Goal: Transaction & Acquisition: Book appointment/travel/reservation

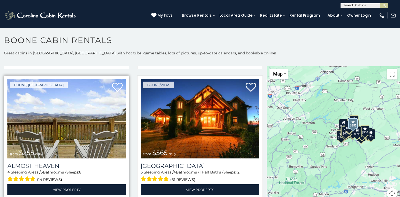
scroll to position [1030, 0]
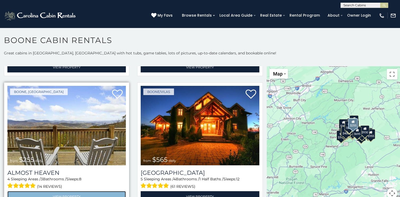
click at [61, 191] on link "View Property" at bounding box center [66, 196] width 118 height 11
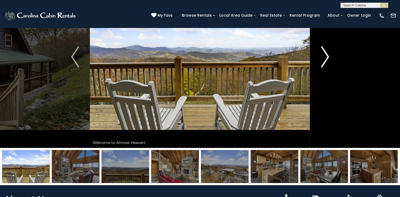
scroll to position [53, 0]
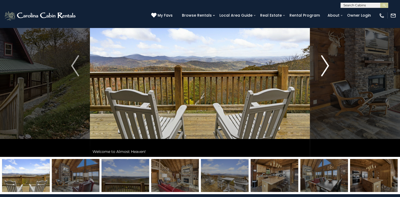
click at [325, 65] on img "Next" at bounding box center [325, 65] width 8 height 21
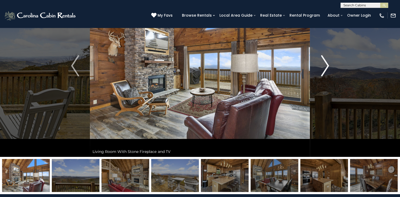
click at [325, 65] on img "Next" at bounding box center [325, 65] width 8 height 21
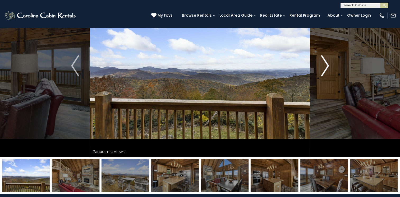
click at [325, 65] on img "Next" at bounding box center [325, 65] width 8 height 21
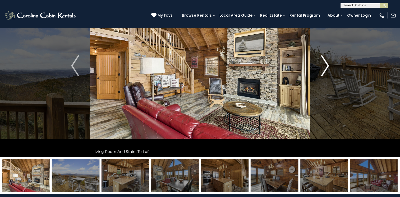
click at [325, 64] on img "Next" at bounding box center [325, 65] width 8 height 21
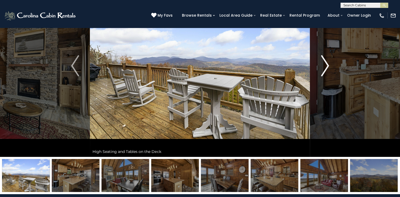
click at [325, 64] on img "Next" at bounding box center [325, 65] width 8 height 21
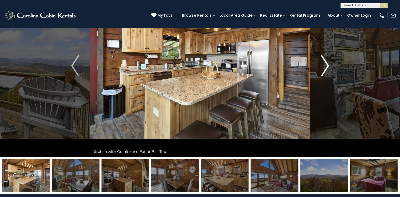
click at [325, 64] on img "Next" at bounding box center [325, 65] width 8 height 21
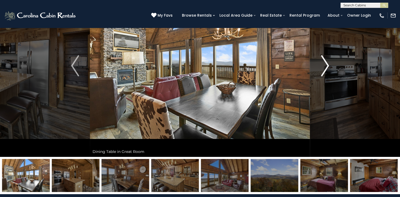
click at [325, 64] on img "Next" at bounding box center [325, 65] width 8 height 21
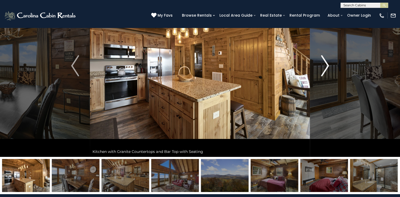
click at [325, 64] on img "Next" at bounding box center [325, 65] width 8 height 21
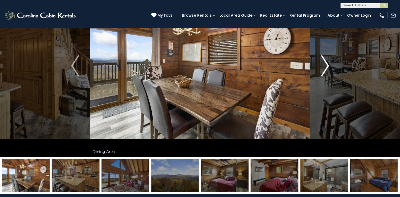
click at [325, 64] on img "Next" at bounding box center [325, 65] width 8 height 21
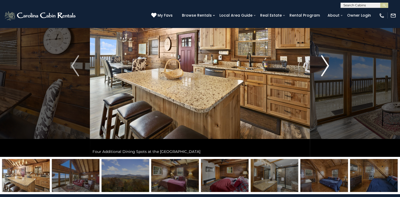
click at [325, 64] on img "Next" at bounding box center [325, 65] width 8 height 21
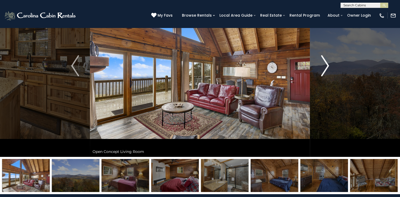
click at [325, 64] on img "Next" at bounding box center [325, 65] width 8 height 21
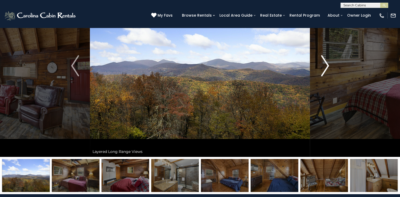
click at [325, 64] on img "Next" at bounding box center [325, 65] width 8 height 21
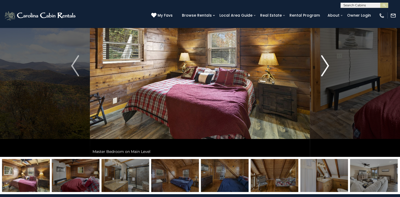
click at [324, 64] on img "Next" at bounding box center [325, 65] width 8 height 21
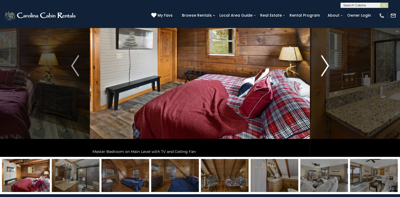
click at [324, 64] on img "Next" at bounding box center [325, 65] width 8 height 21
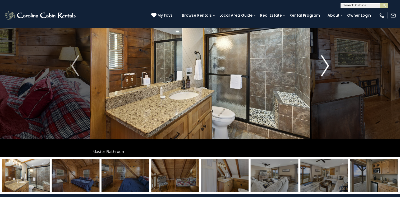
click at [325, 64] on img "Next" at bounding box center [325, 65] width 8 height 21
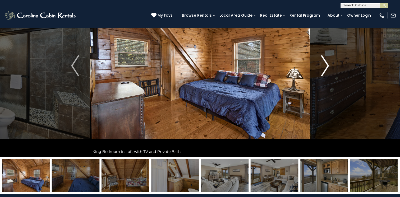
click at [325, 64] on img "Next" at bounding box center [325, 65] width 8 height 21
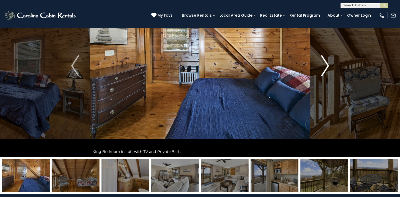
click at [325, 64] on img "Next" at bounding box center [325, 65] width 8 height 21
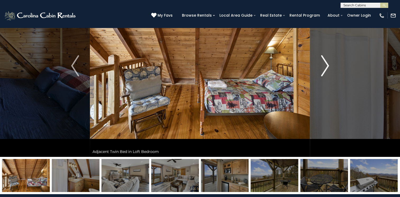
click at [325, 64] on img "Next" at bounding box center [325, 65] width 8 height 21
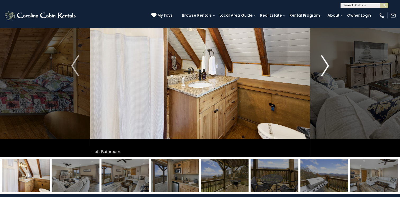
click at [325, 64] on img "Next" at bounding box center [325, 65] width 8 height 21
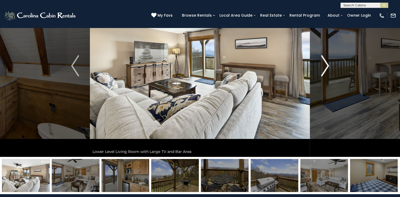
click at [325, 64] on img "Next" at bounding box center [325, 65] width 8 height 21
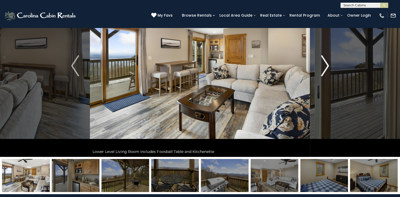
click at [325, 64] on img "Next" at bounding box center [325, 65] width 8 height 21
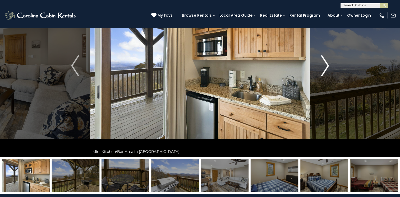
click at [325, 64] on img "Next" at bounding box center [325, 65] width 8 height 21
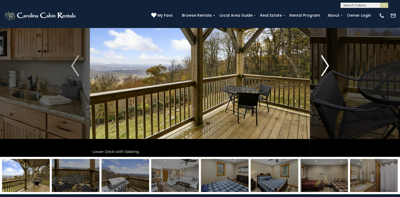
click at [325, 64] on img "Next" at bounding box center [325, 65] width 8 height 21
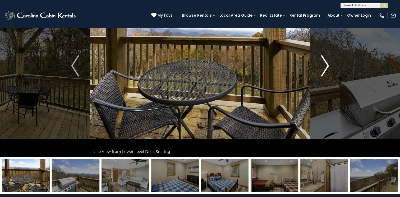
click at [325, 64] on img "Next" at bounding box center [325, 65] width 8 height 21
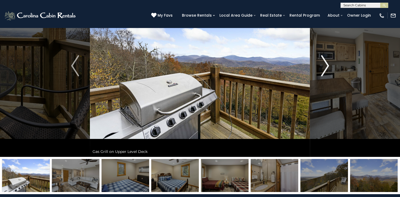
click at [325, 64] on img "Next" at bounding box center [325, 65] width 8 height 21
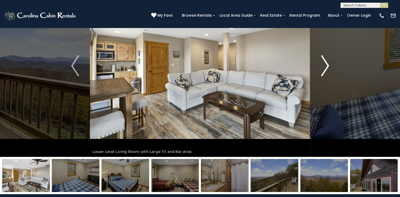
click at [325, 64] on img "Next" at bounding box center [325, 65] width 8 height 21
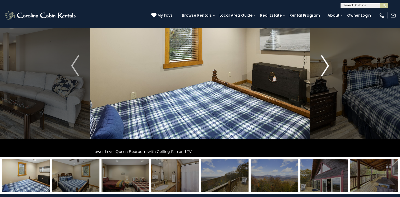
click at [325, 64] on img "Next" at bounding box center [325, 65] width 8 height 21
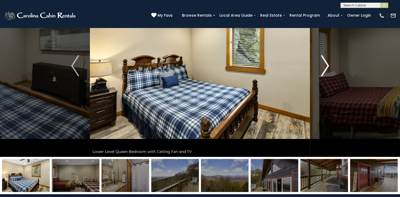
click at [325, 64] on img "Next" at bounding box center [325, 65] width 8 height 21
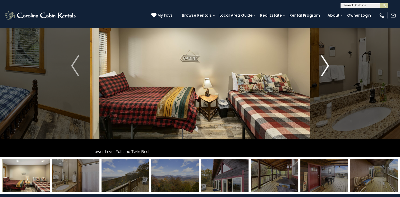
click at [325, 64] on img "Next" at bounding box center [325, 65] width 8 height 21
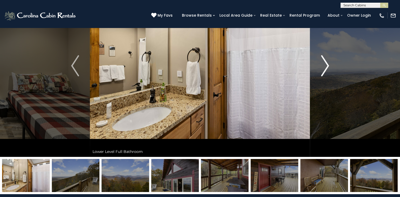
click at [325, 64] on img "Next" at bounding box center [325, 65] width 8 height 21
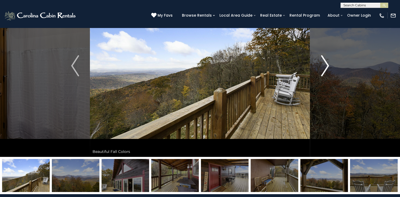
click at [325, 64] on img "Next" at bounding box center [325, 65] width 8 height 21
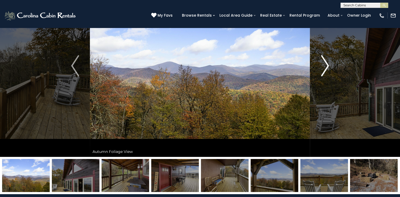
click at [325, 64] on img "Next" at bounding box center [325, 65] width 8 height 21
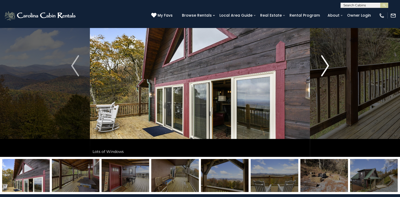
click at [325, 64] on img "Next" at bounding box center [325, 65] width 8 height 21
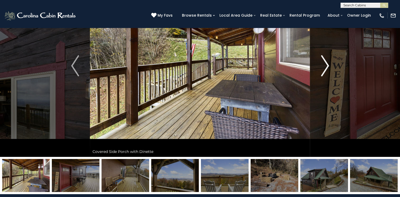
click at [325, 64] on img "Next" at bounding box center [325, 65] width 8 height 21
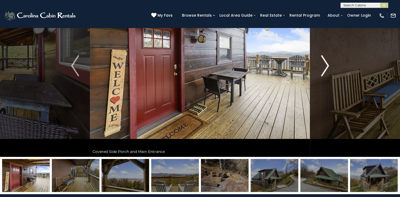
click at [325, 64] on img "Next" at bounding box center [325, 65] width 8 height 21
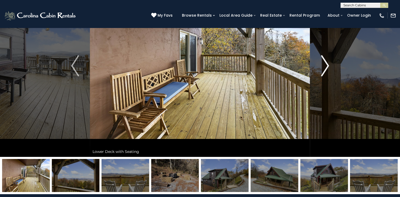
click at [325, 64] on img "Next" at bounding box center [325, 65] width 8 height 21
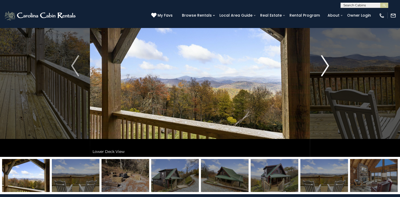
click at [325, 64] on img "Next" at bounding box center [325, 65] width 8 height 21
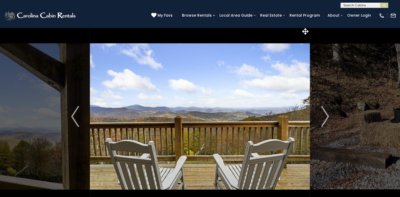
scroll to position [0, 0]
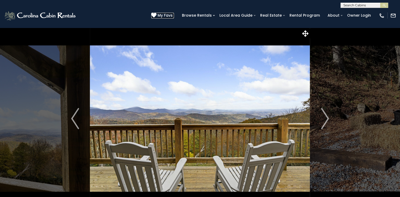
click at [156, 14] on icon at bounding box center [153, 15] width 5 height 5
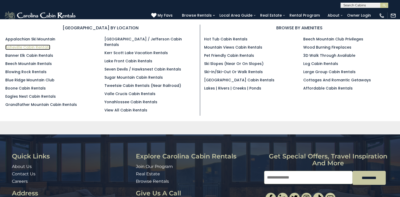
click at [32, 47] on link "Asheville Cabin Rentals" at bounding box center [27, 47] width 45 height 5
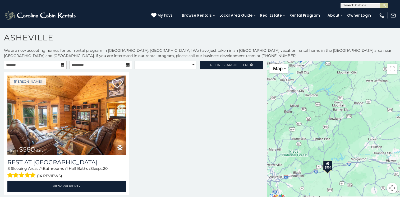
scroll to position [1, 0]
